Goal: Transaction & Acquisition: Subscribe to service/newsletter

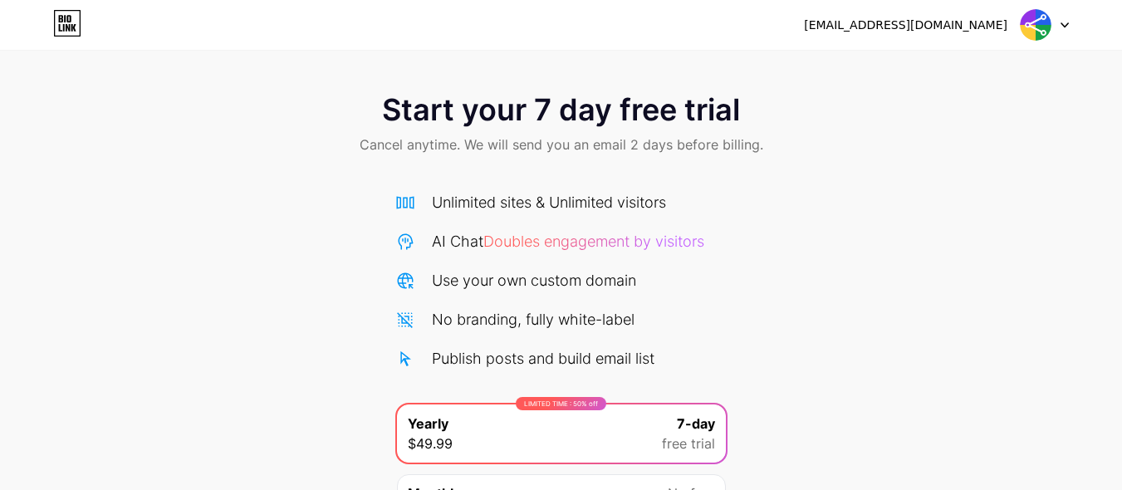
click at [1045, 28] on img at bounding box center [1036, 25] width 32 height 32
click at [1042, 28] on img at bounding box center [1036, 25] width 32 height 32
click at [73, 22] on icon at bounding box center [67, 23] width 28 height 27
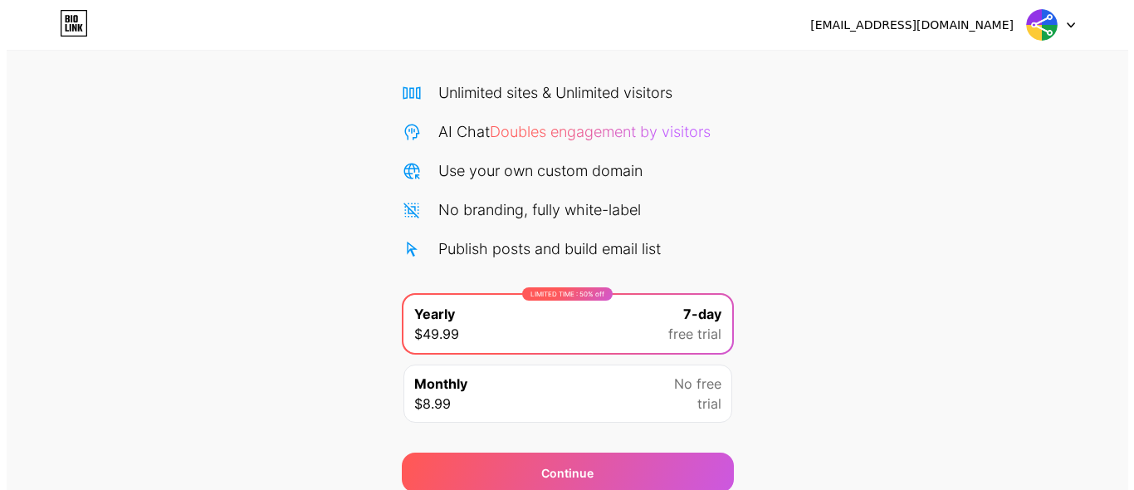
scroll to position [179, 0]
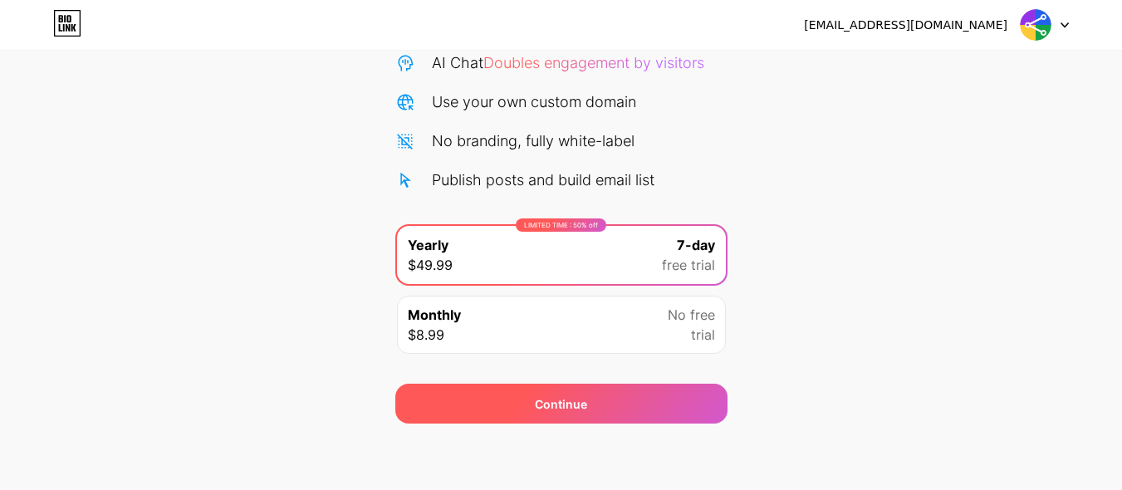
click at [585, 419] on div "Continue" at bounding box center [561, 404] width 332 height 40
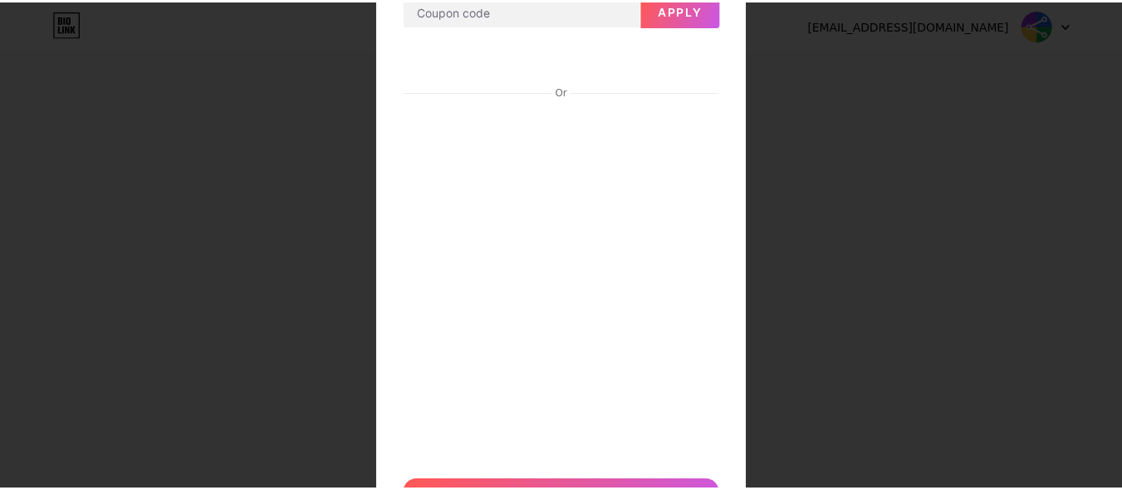
scroll to position [0, 0]
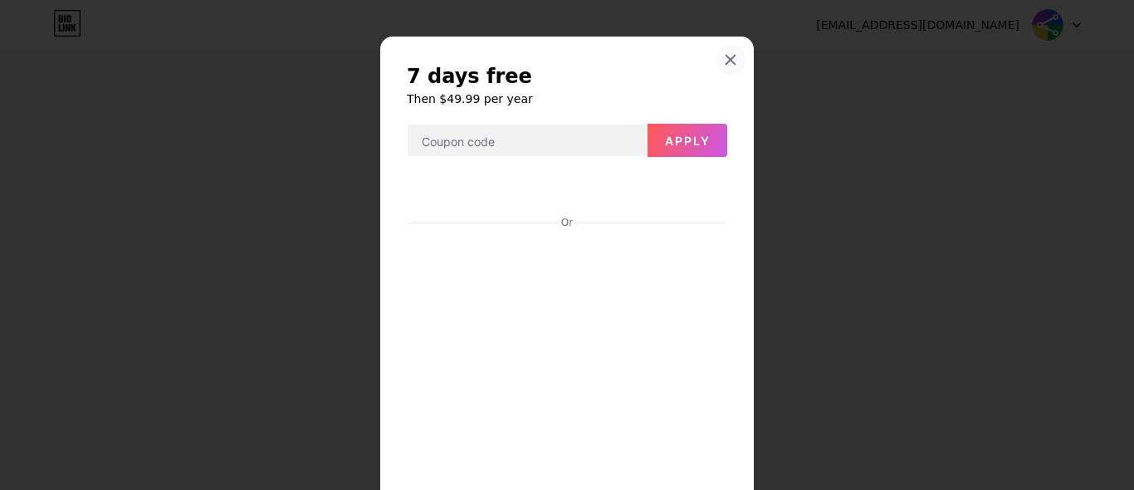
click at [716, 56] on div at bounding box center [731, 60] width 30 height 30
